Goal: Complete application form

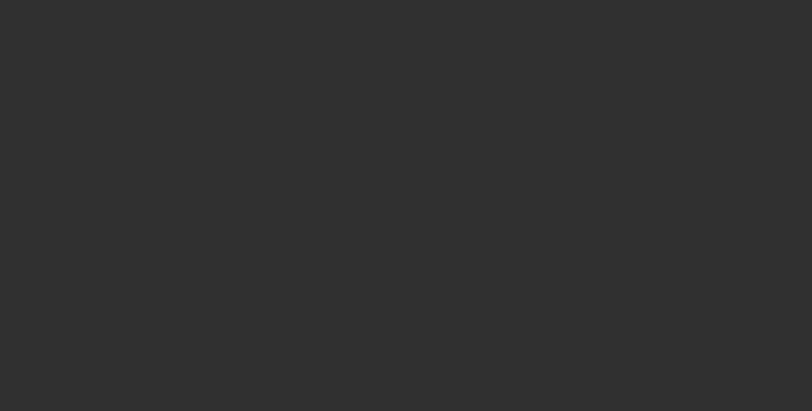
click at [349, 174] on div at bounding box center [406, 205] width 812 height 411
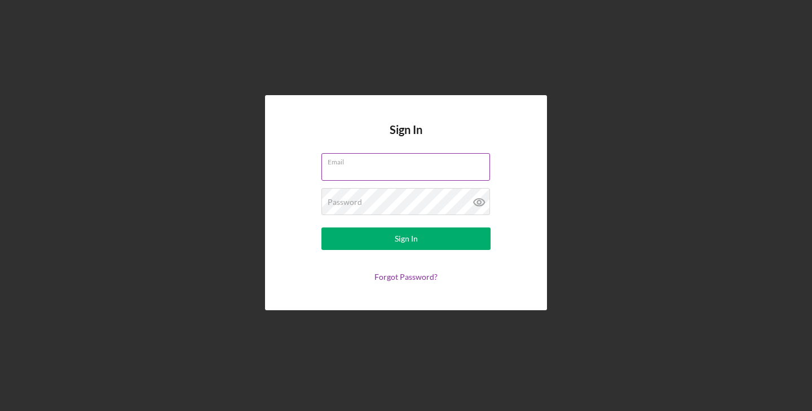
click at [327, 175] on input "Email" at bounding box center [405, 166] width 169 height 27
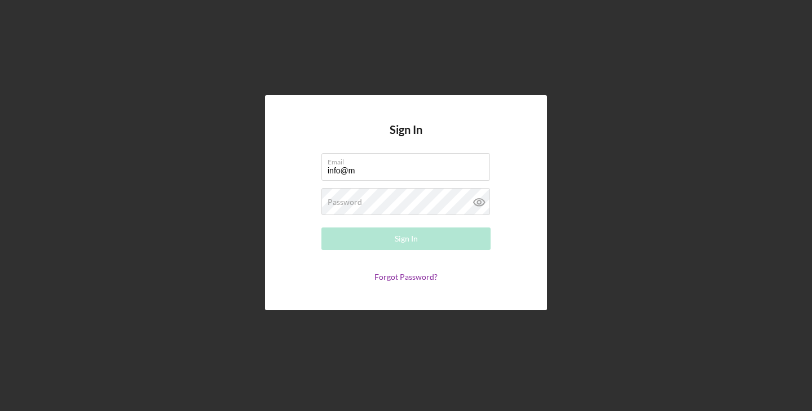
type input "[EMAIL_ADDRESS][DOMAIN_NAME]"
click at [331, 206] on label "Password" at bounding box center [344, 202] width 34 height 9
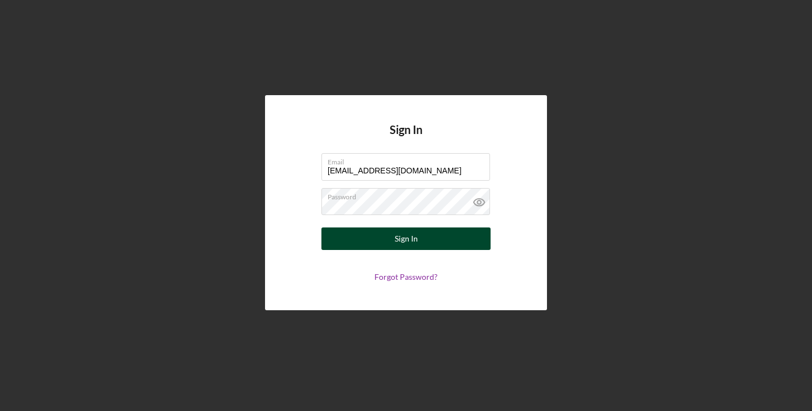
click at [349, 239] on button "Sign In" at bounding box center [405, 239] width 169 height 23
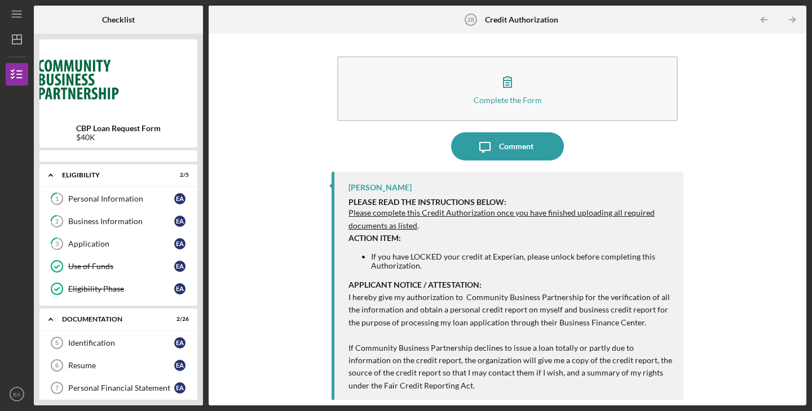
scroll to position [17, 0]
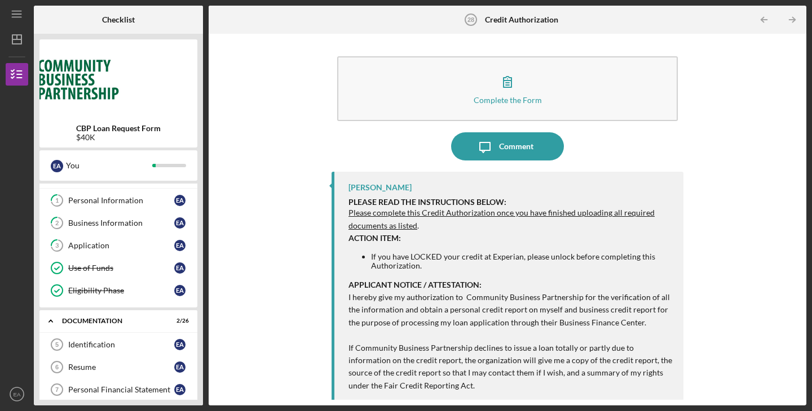
click at [287, 207] on div "Complete the Form Form Icon/Message Comment [PERSON_NAME] PLEASE READ THE INSTR…" at bounding box center [507, 219] width 586 height 361
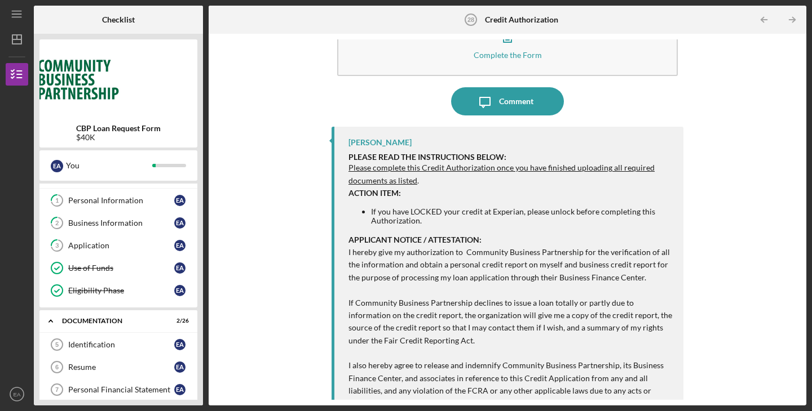
scroll to position [65, 0]
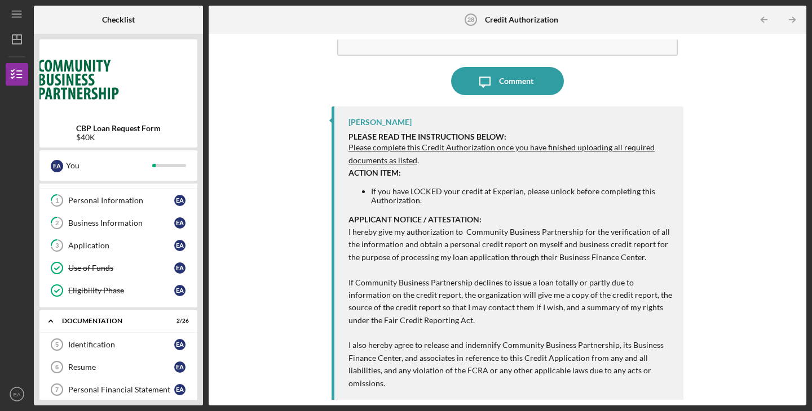
click at [243, 299] on div "Complete the Form Form Icon/Message Comment [PERSON_NAME] PLEASE READ THE INSTR…" at bounding box center [507, 219] width 586 height 361
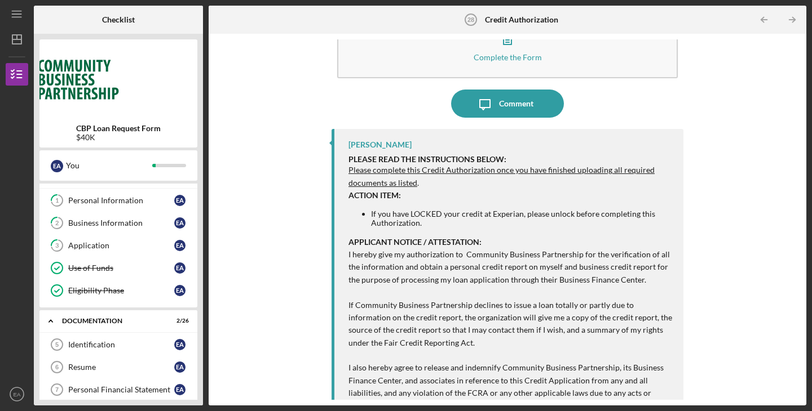
click at [216, 352] on div "Complete the Form Form Icon/Message Comment [PERSON_NAME] PLEASE READ THE INSTR…" at bounding box center [507, 219] width 586 height 361
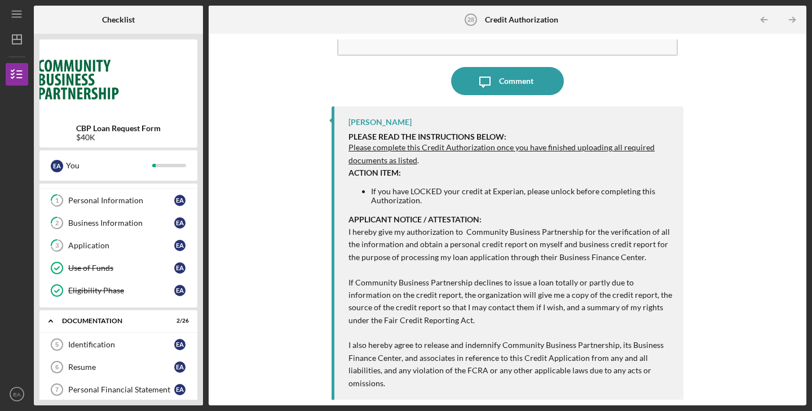
click at [215, 320] on div "Complete the Form Form Icon/Message Comment [PERSON_NAME] PLEASE READ THE INSTR…" at bounding box center [507, 219] width 586 height 361
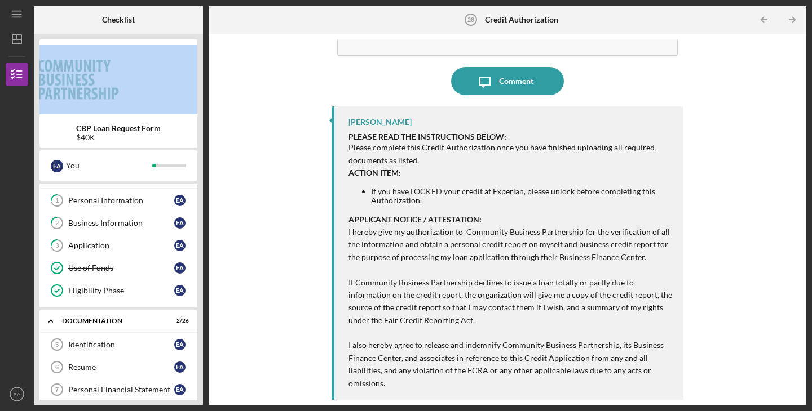
drag, startPoint x: 201, startPoint y: 46, endPoint x: 202, endPoint y: 119, distance: 73.8
click at [202, 119] on div "CBP Loan Request Form $40K E A You Icon/Expander Eligibility 2 / 5 1 Personal I…" at bounding box center [118, 220] width 169 height 372
click at [54, 320] on icon "Icon/Expander" at bounding box center [50, 321] width 23 height 23
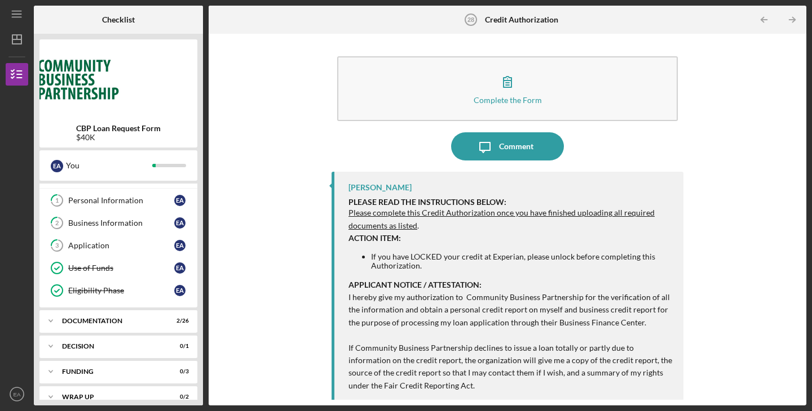
click at [219, 327] on div "Complete the Form Form Icon/Message Comment [PERSON_NAME] PLEASE READ THE INSTR…" at bounding box center [507, 219] width 586 height 361
click at [152, 323] on div "Documentation" at bounding box center [122, 321] width 121 height 7
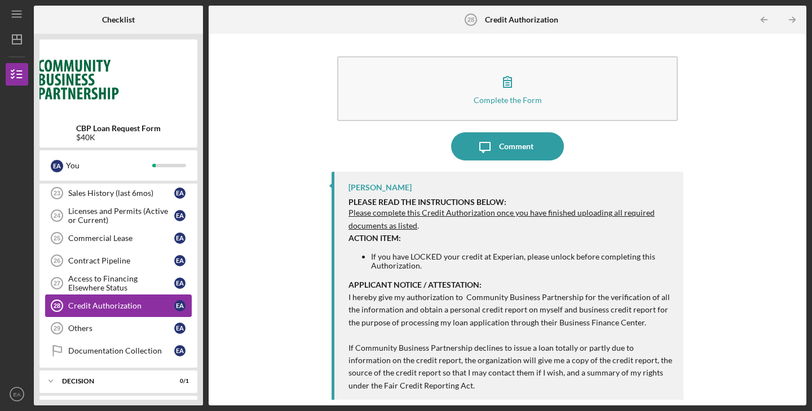
scroll to position [624, 0]
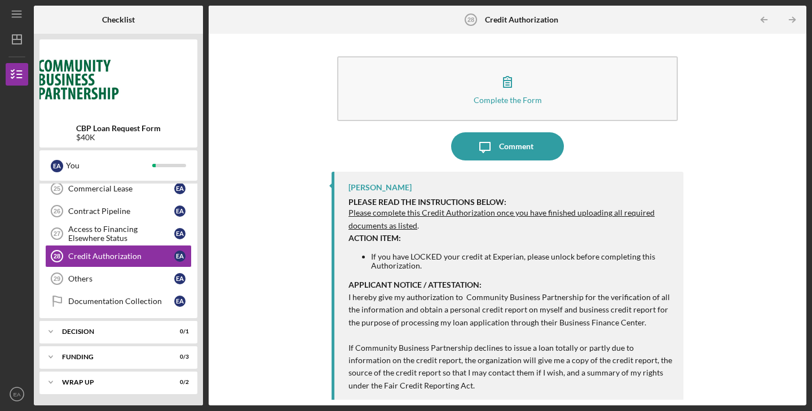
click at [728, 321] on div "Complete the Form Form Icon/Message Comment [PERSON_NAME] PLEASE READ THE INSTR…" at bounding box center [507, 219] width 586 height 361
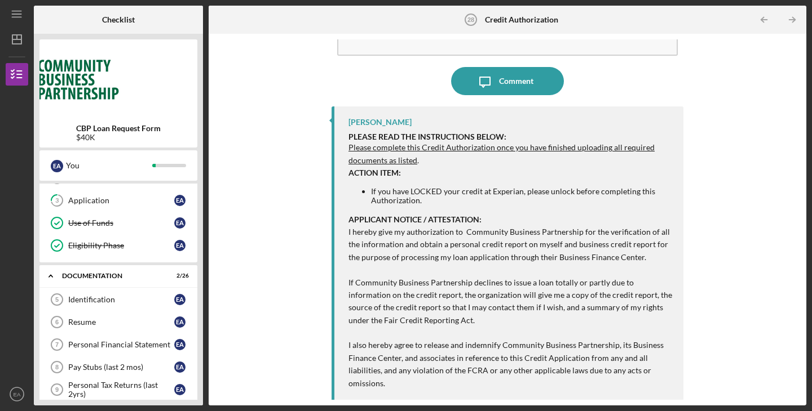
scroll to position [0, 0]
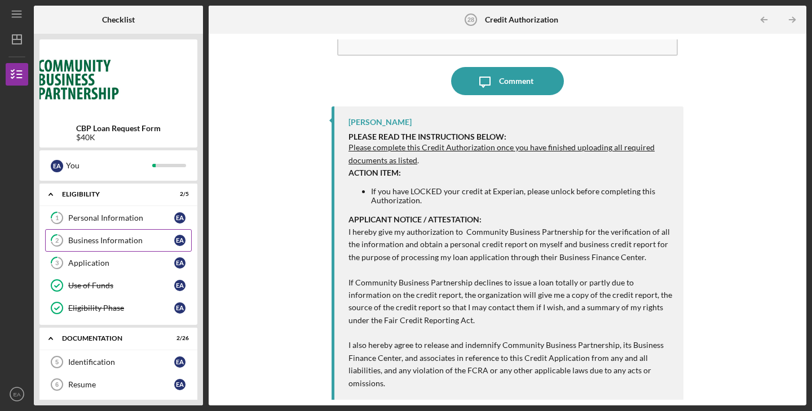
click at [139, 238] on div "Business Information" at bounding box center [121, 240] width 106 height 9
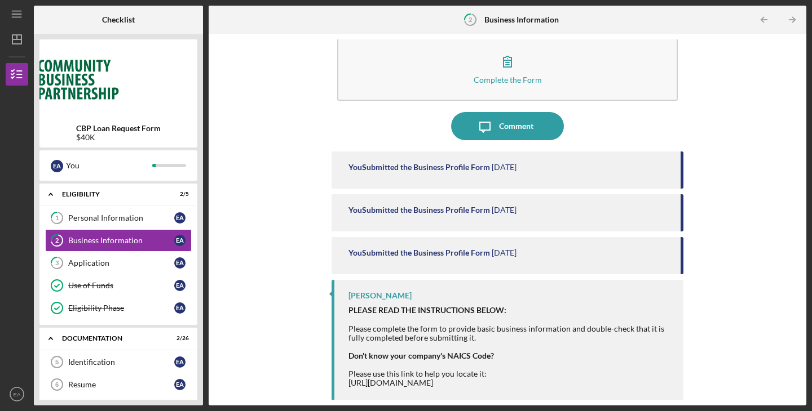
scroll to position [21, 0]
click at [203, 238] on div "Checklist CBP Loan Request Form $40K E A You Icon/Expander Eligibility 2 / 5 1 …" at bounding box center [420, 206] width 772 height 400
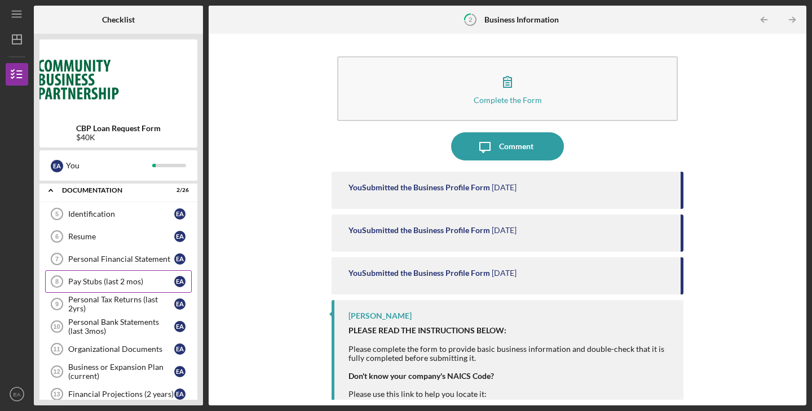
scroll to position [150, 0]
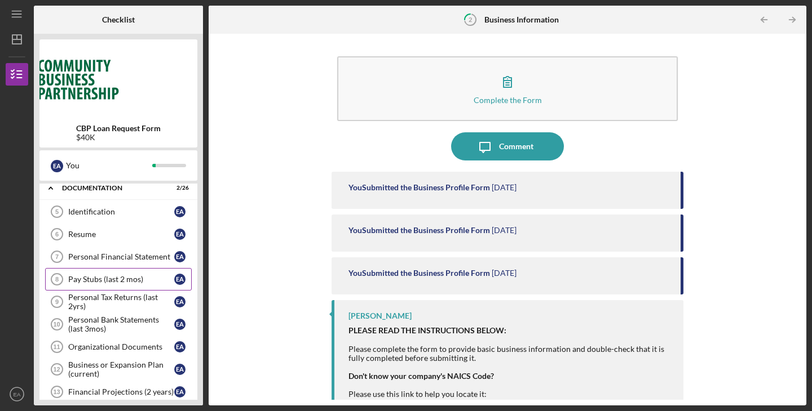
click at [136, 280] on div "Pay Stubs (last 2 mos)" at bounding box center [121, 279] width 106 height 9
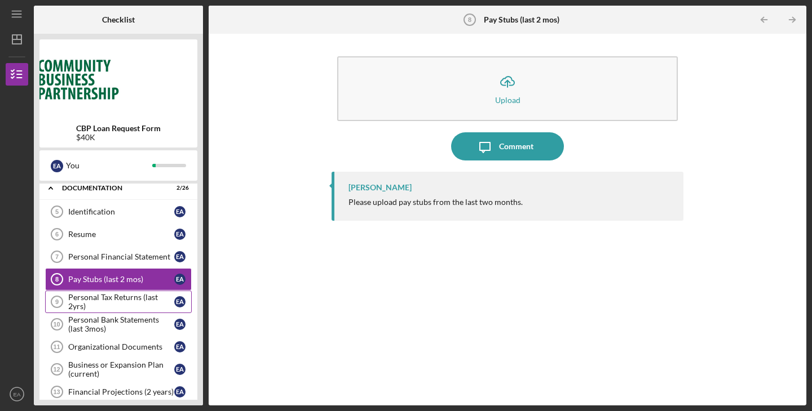
click at [142, 302] on div "Personal Tax Returns (last 2yrs)" at bounding box center [121, 302] width 106 height 18
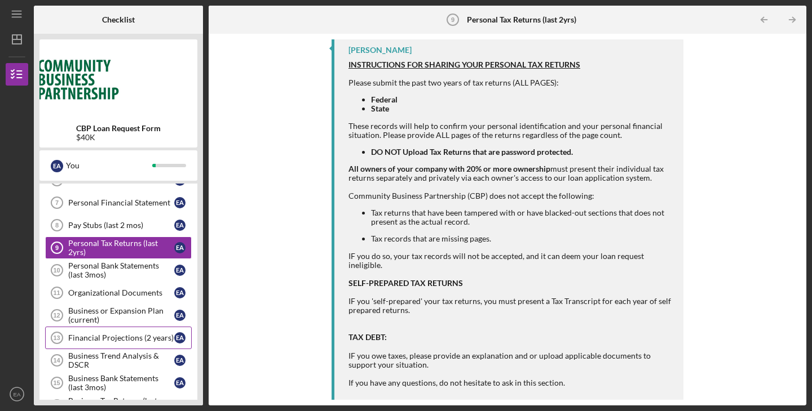
scroll to position [209, 0]
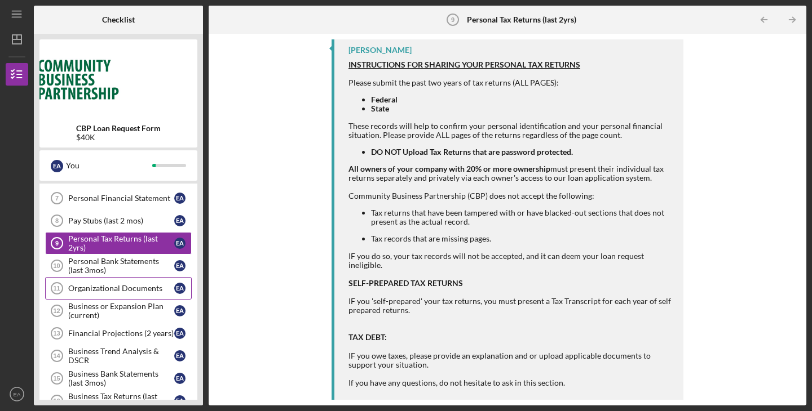
click at [98, 291] on div "Organizational Documents" at bounding box center [121, 288] width 106 height 9
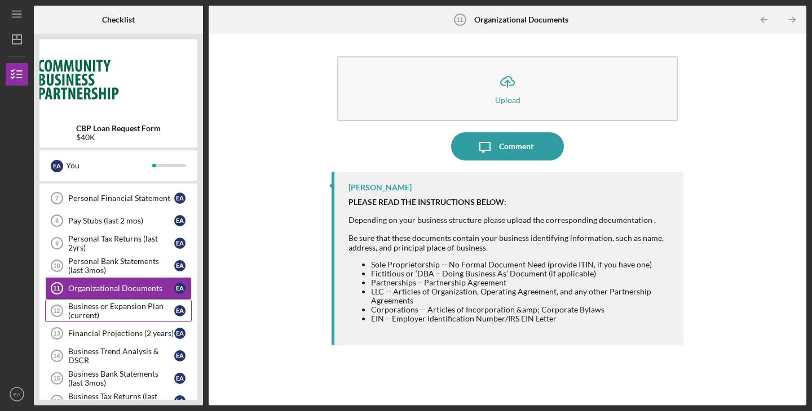
click at [125, 310] on div "Business or Expansion Plan (current)" at bounding box center [121, 311] width 106 height 18
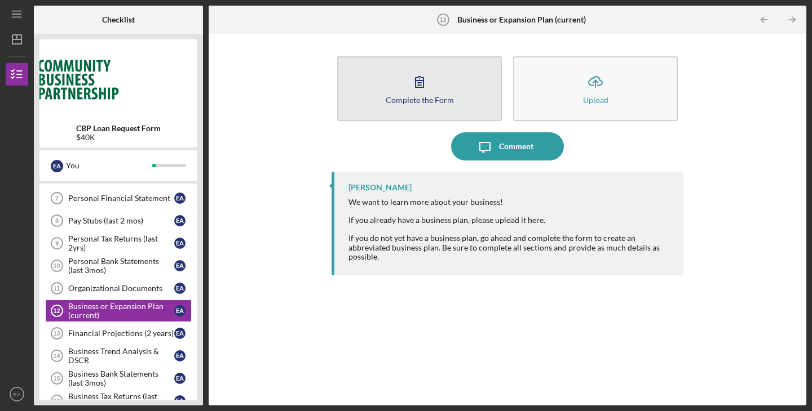
click at [440, 96] on div "Complete the Form" at bounding box center [419, 100] width 68 height 8
